Goal: Complete application form

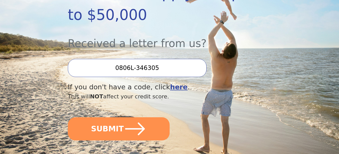
scroll to position [139, 0]
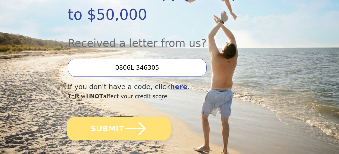
click at [116, 126] on button "SUBMIT" at bounding box center [119, 129] width 104 height 24
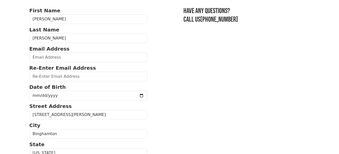
scroll to position [36, 0]
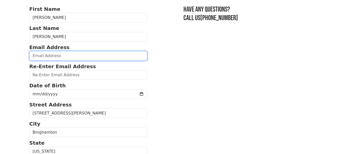
click at [36, 56] on input "email" at bounding box center [88, 56] width 118 height 10
type input "justinstaniec@yahoo.coom"
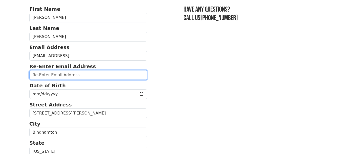
click at [38, 76] on input "email" at bounding box center [88, 75] width 118 height 10
type input "justinstaniec@yahoo.coom"
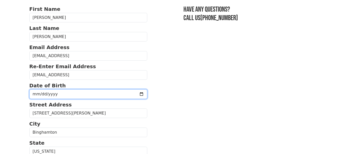
click at [58, 93] on input "date" at bounding box center [88, 94] width 118 height 10
type input "1982-11-11"
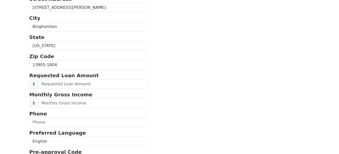
scroll to position [143, 0]
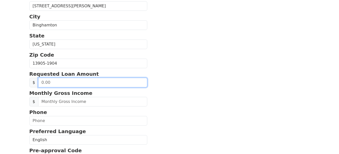
click at [52, 83] on input "text" at bounding box center [92, 83] width 109 height 10
type input "5.00"
type input "50,000.00"
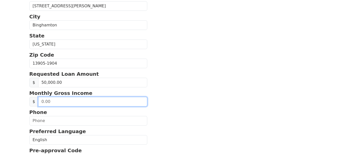
click at [76, 102] on input "text" at bounding box center [92, 102] width 109 height 10
click at [53, 102] on input "35.00" at bounding box center [92, 102] width 109 height 10
type input "3,500.00"
click at [60, 104] on input "3,500.00" at bounding box center [92, 102] width 109 height 10
click at [66, 101] on input "3,500.00" at bounding box center [92, 102] width 109 height 10
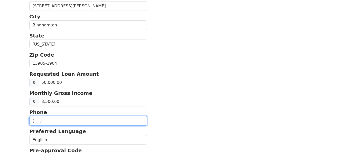
click at [38, 120] on input "text" at bounding box center [88, 121] width 118 height 10
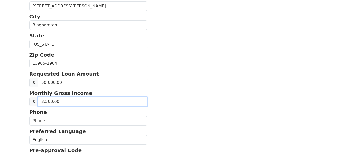
click at [59, 103] on input "3,500.00" at bounding box center [92, 102] width 109 height 10
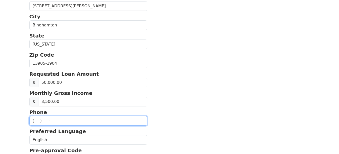
click at [37, 120] on input "text" at bounding box center [88, 121] width 118 height 10
type input "(607) 427-1796"
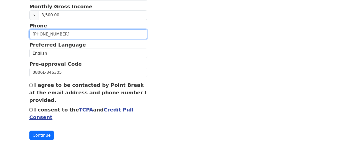
scroll to position [231, 0]
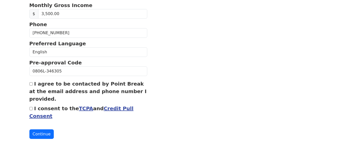
click at [30, 84] on input "I agree to be contacted by Point Break at the email address and phone number I …" at bounding box center [30, 83] width 3 height 3
checkbox input "true"
click at [32, 107] on input "I consent to the TCPA and Credit Pull Consent" at bounding box center [30, 108] width 3 height 3
checkbox input "true"
click at [38, 133] on button "Continue" at bounding box center [41, 134] width 25 height 10
